Goal: Task Accomplishment & Management: Manage account settings

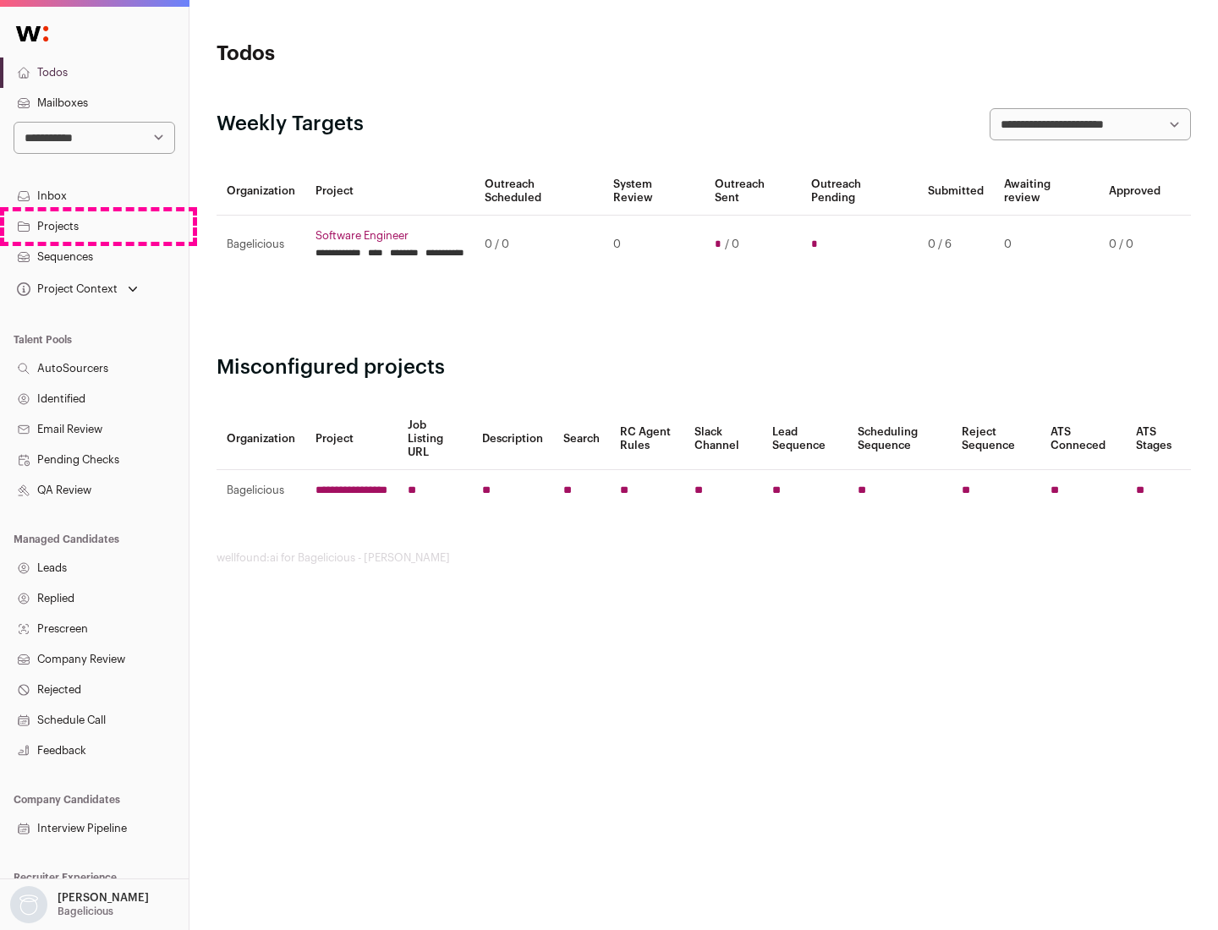
click at [94, 226] on link "Projects" at bounding box center [94, 226] width 189 height 30
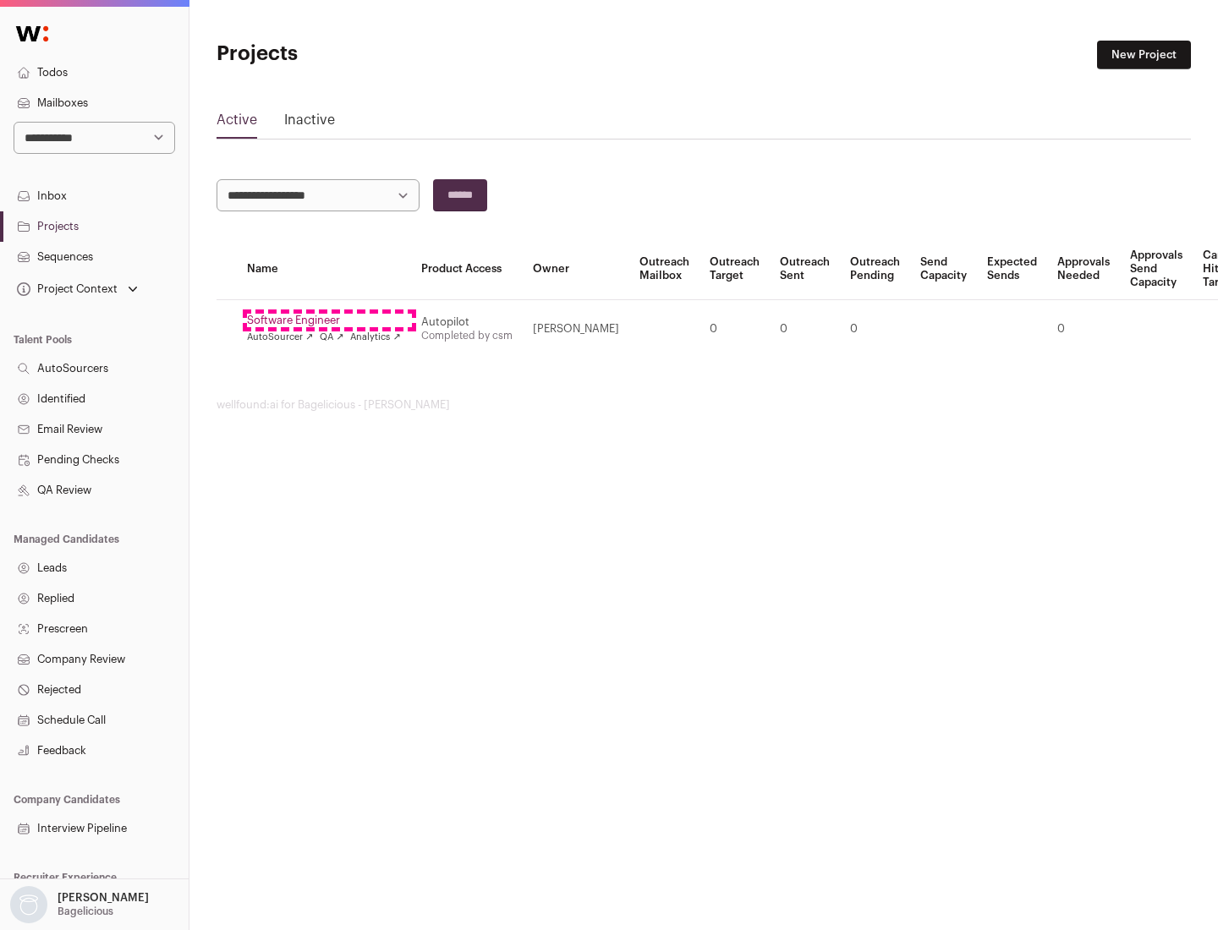
click at [329, 321] on link "Software Engineer" at bounding box center [324, 321] width 154 height 14
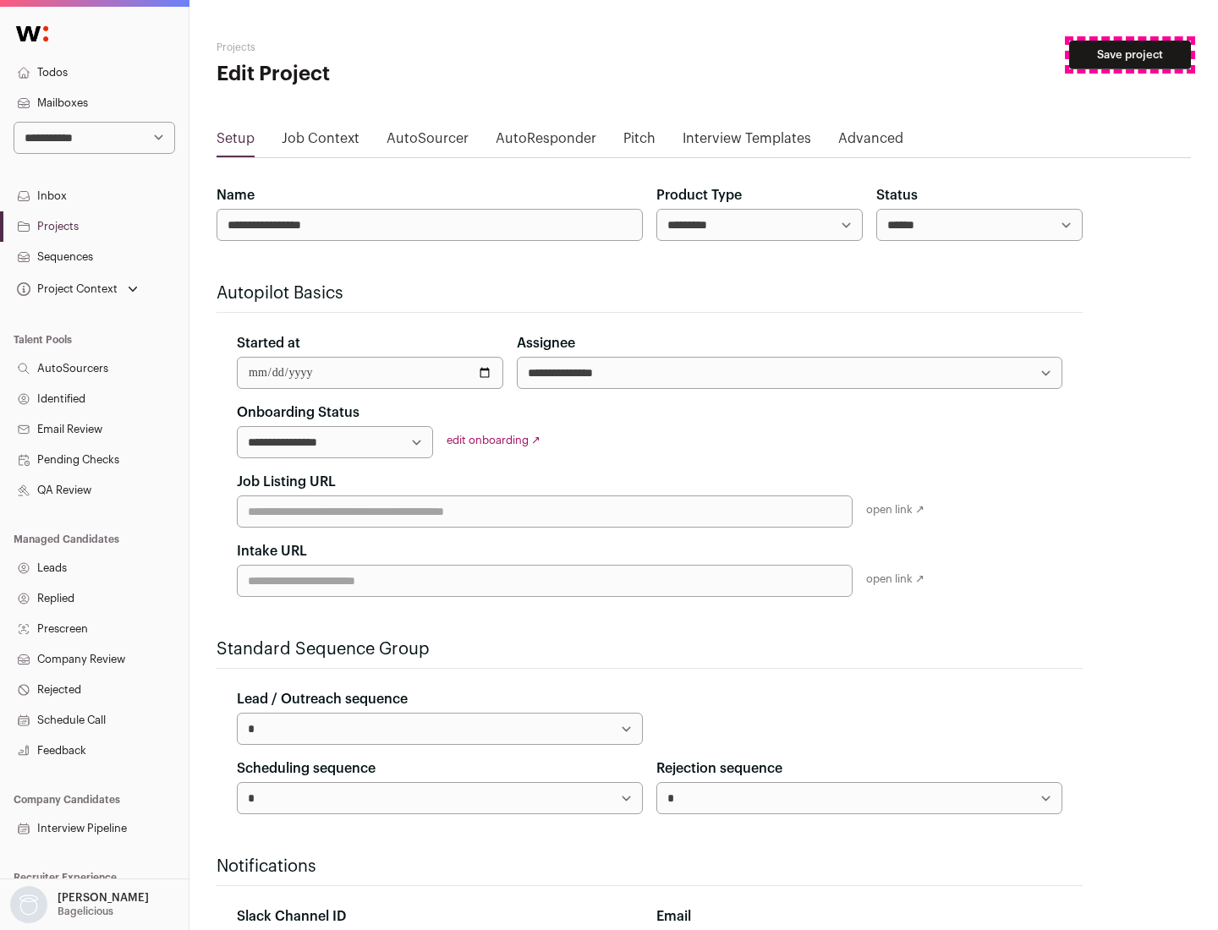
click at [1130, 55] on button "Save project" at bounding box center [1130, 55] width 122 height 29
